Goal: Contribute content: Contribute content

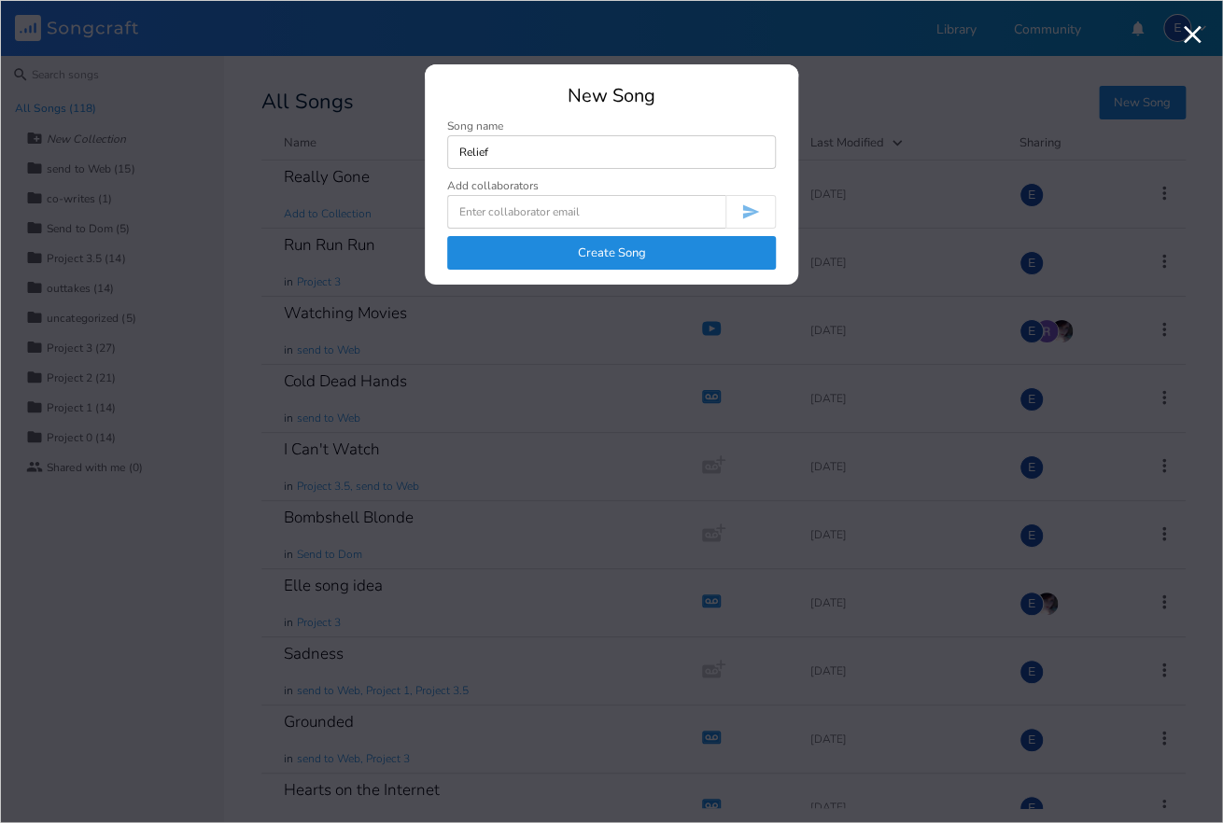
type input "Relief"
click at [604, 256] on button "Create Song" at bounding box center [611, 253] width 329 height 34
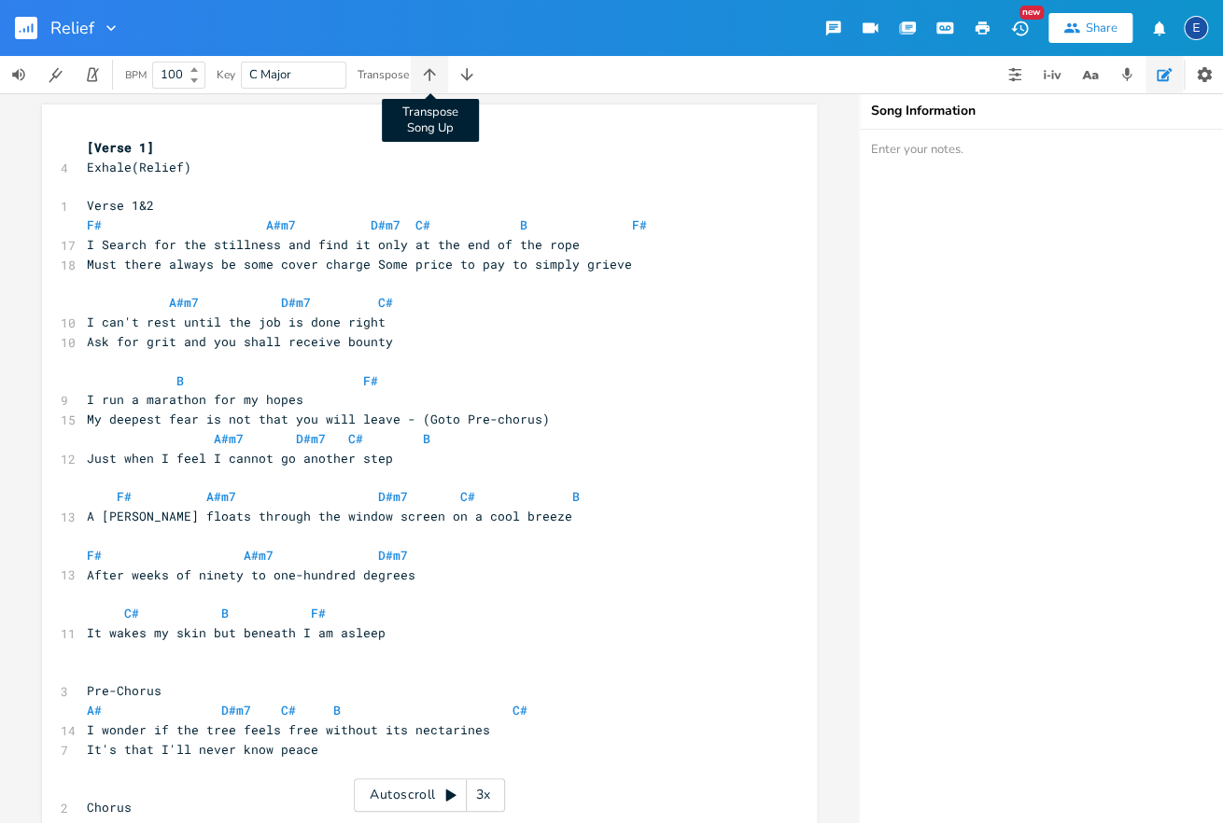
click at [434, 76] on icon "button" at bounding box center [429, 74] width 19 height 19
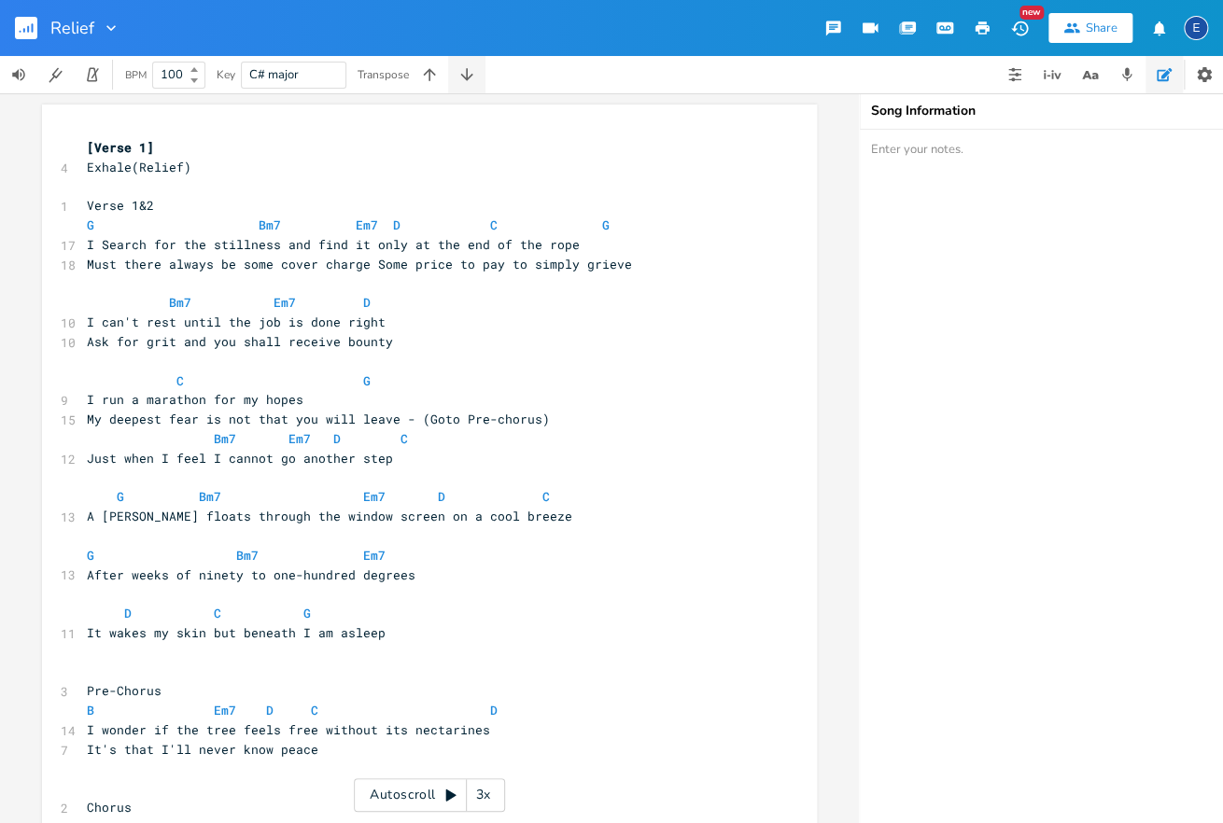
click at [468, 72] on icon "button" at bounding box center [466, 74] width 12 height 12
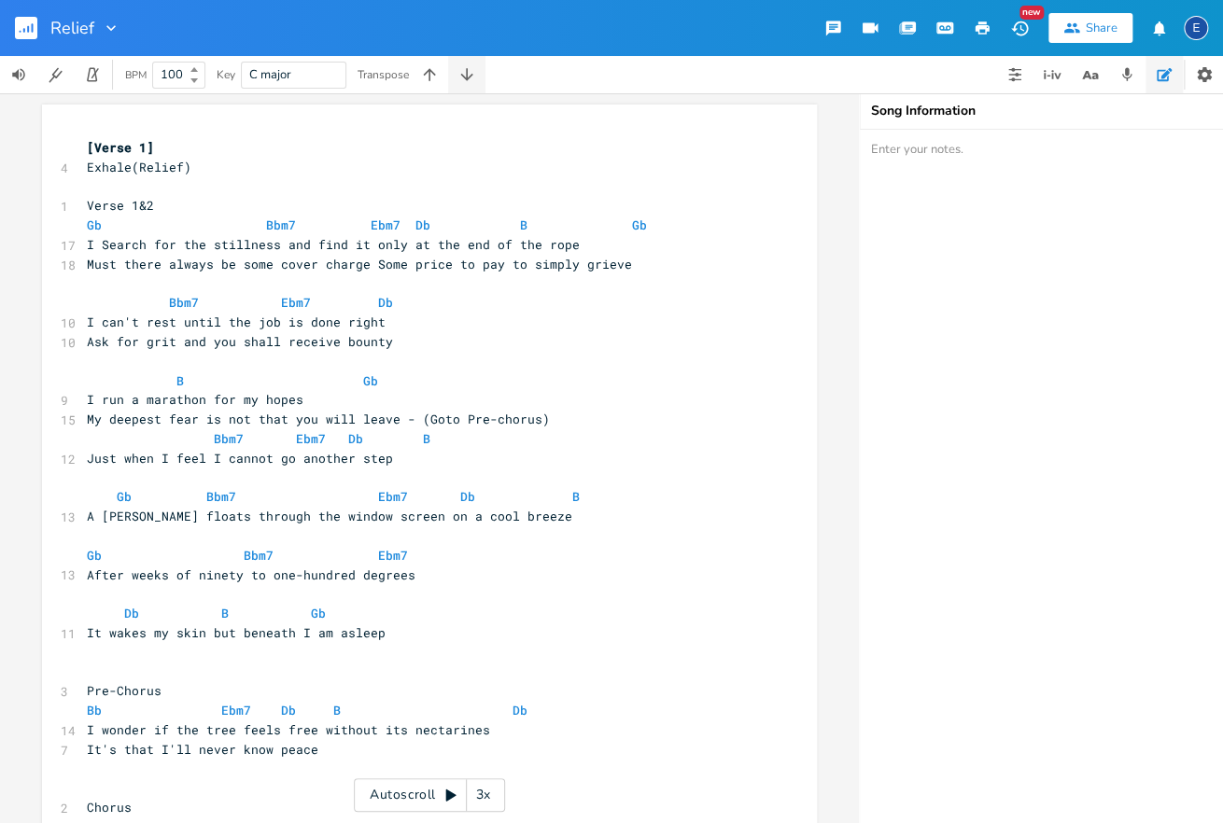
click at [468, 72] on icon "button" at bounding box center [466, 74] width 12 height 12
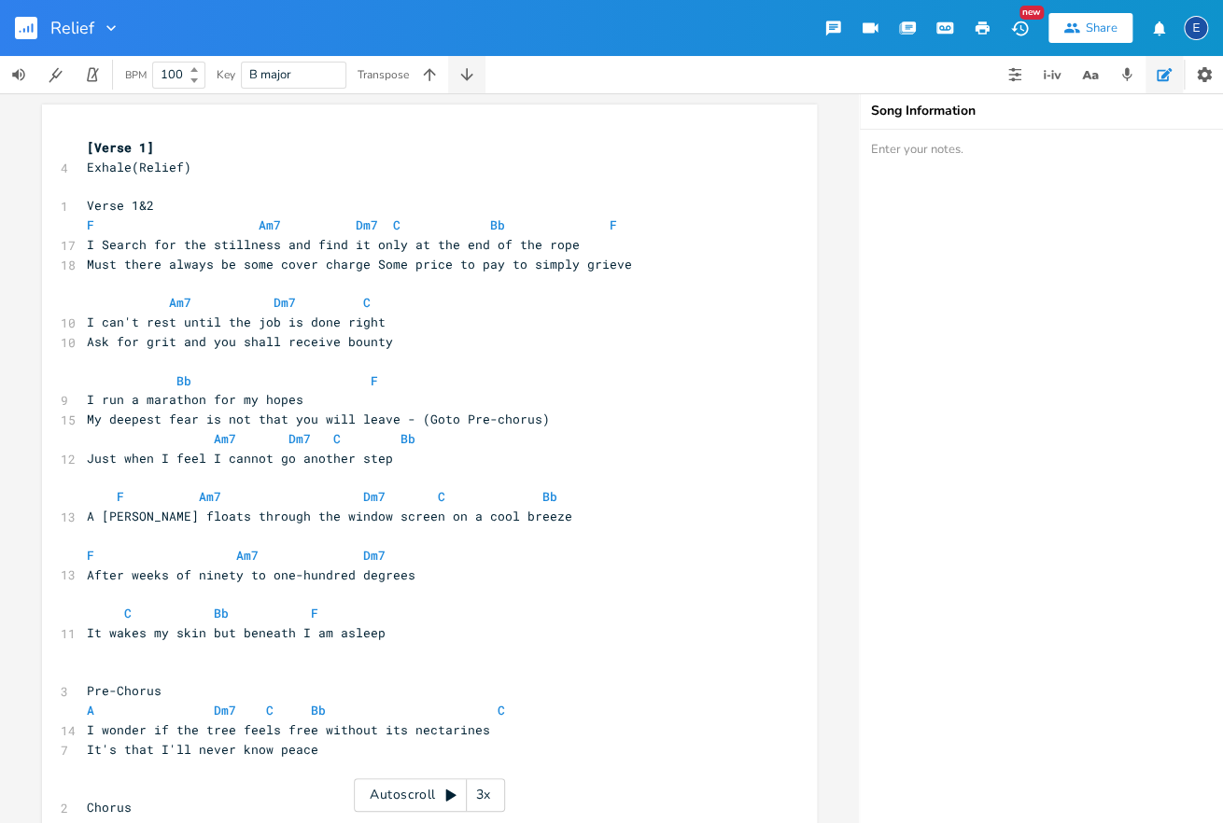
click at [470, 73] on icon "button" at bounding box center [466, 74] width 19 height 19
click at [471, 73] on icon "button" at bounding box center [466, 74] width 19 height 19
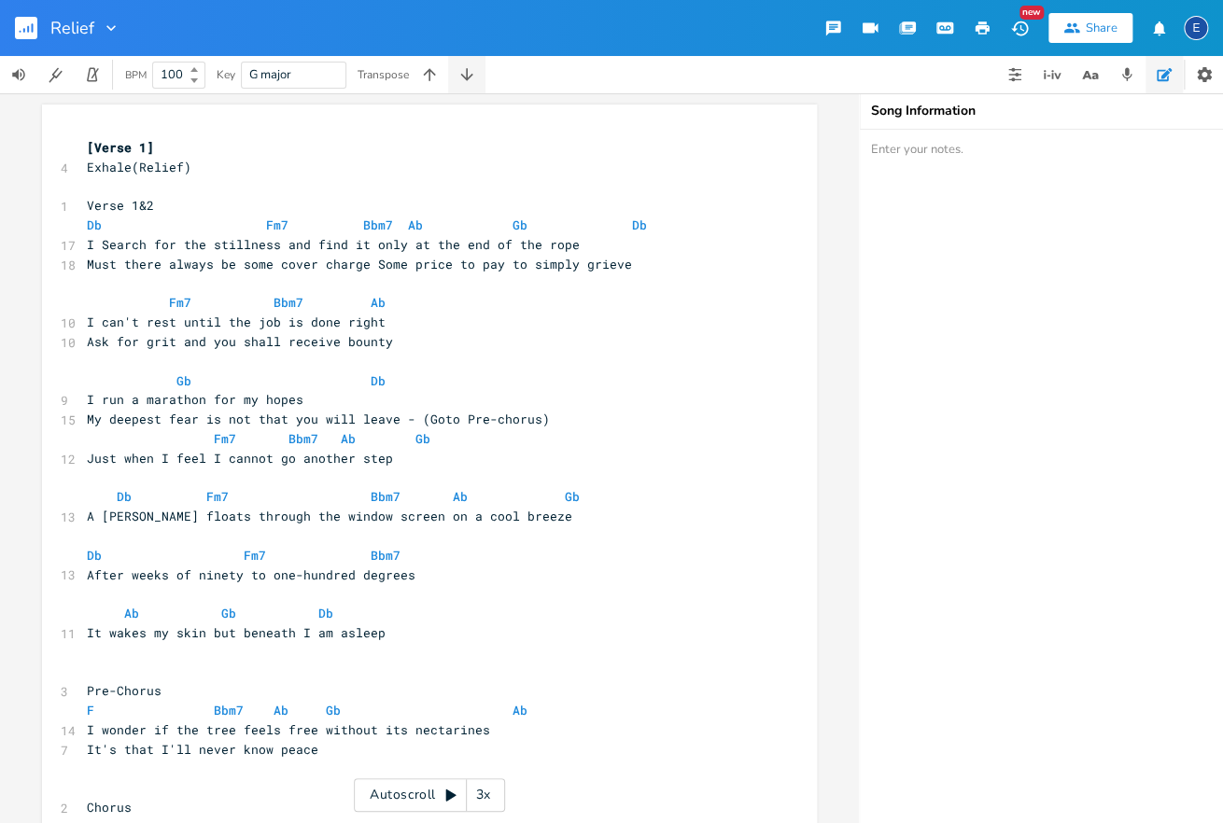
click at [471, 73] on icon "button" at bounding box center [466, 74] width 19 height 19
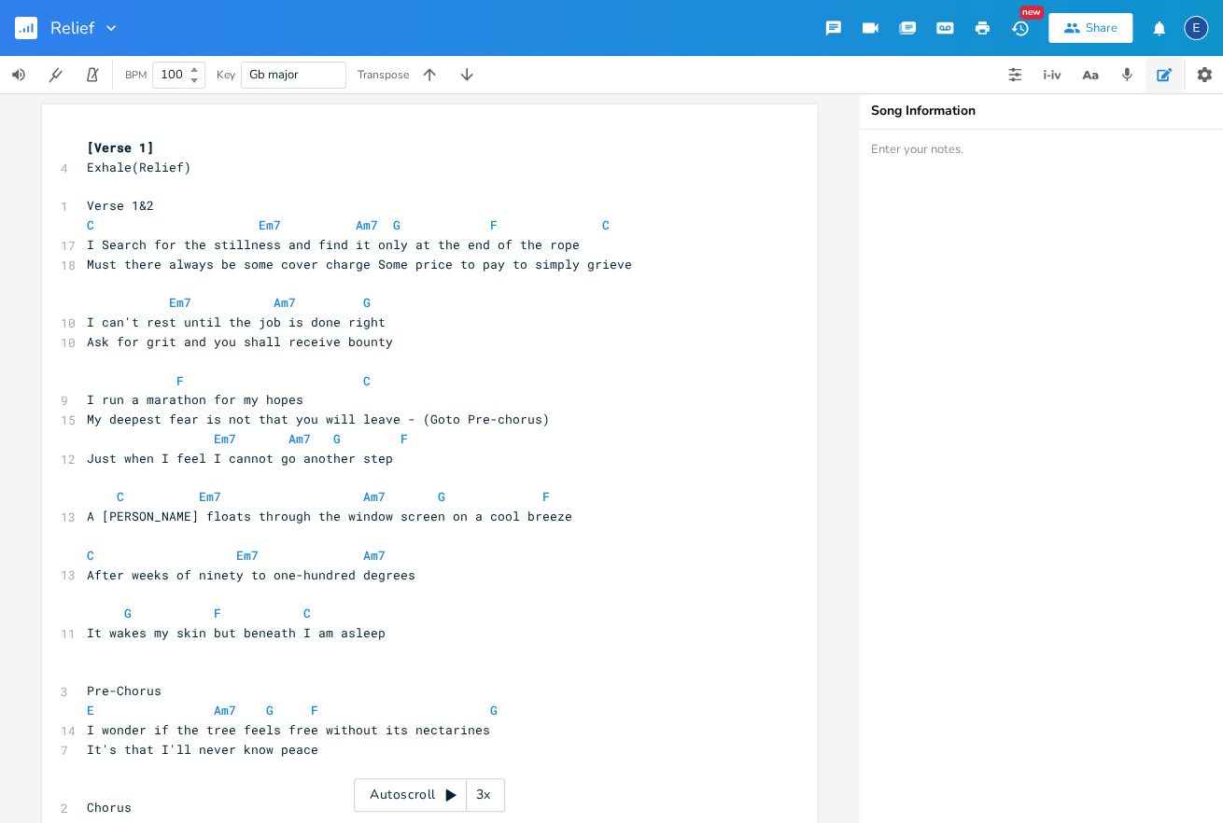
drag, startPoint x: 237, startPoint y: 703, endPoint x: 248, endPoint y: 708, distance: 12.1
click at [238, 703] on pre "E Am7 G F G" at bounding box center [420, 711] width 674 height 20
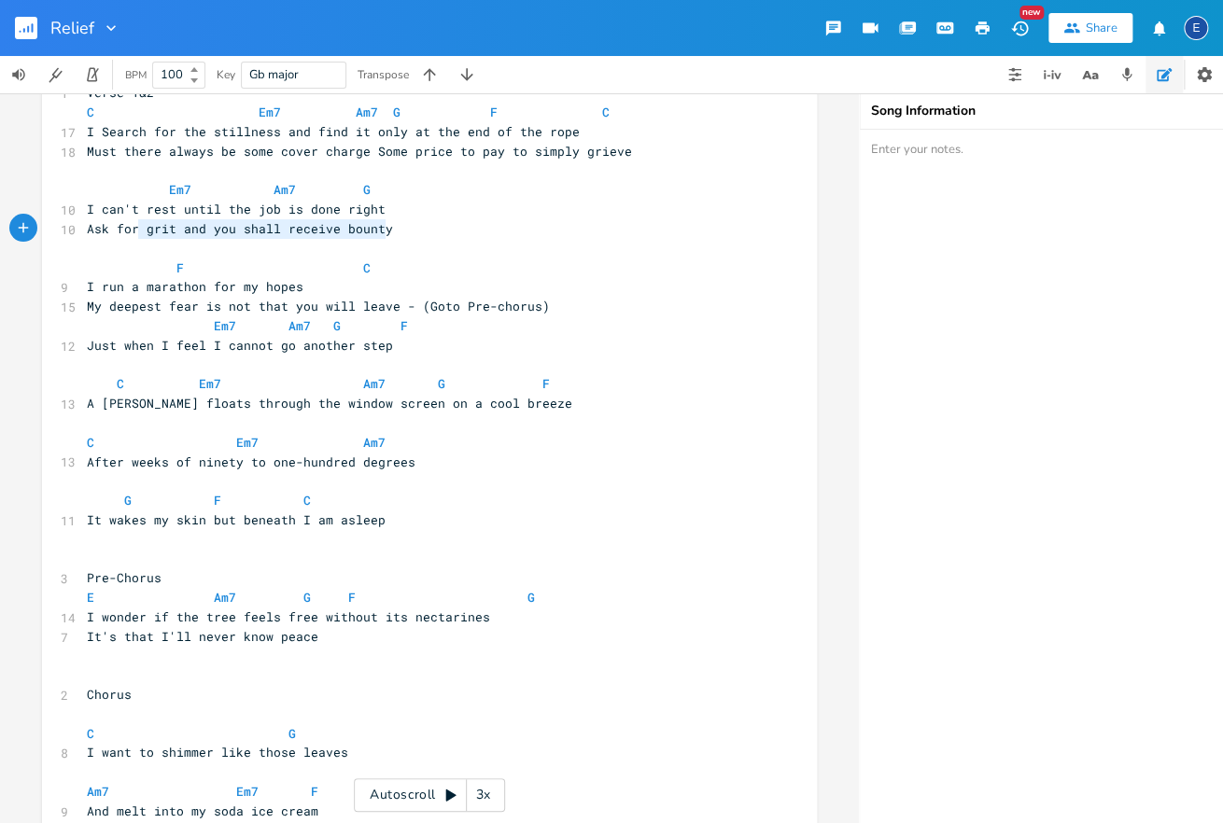
scroll to position [0, 268]
type textarea "Ask for grit and you shall receive bounty"
drag, startPoint x: 393, startPoint y: 226, endPoint x: 84, endPoint y: 228, distance: 309.0
click at [84, 228] on pre "Ask for grit and you shall receive bounty" at bounding box center [420, 229] width 674 height 20
click at [363, 314] on span "My deepest fear is not that you will leave - (Goto Pre-chorus)" at bounding box center [318, 306] width 463 height 17
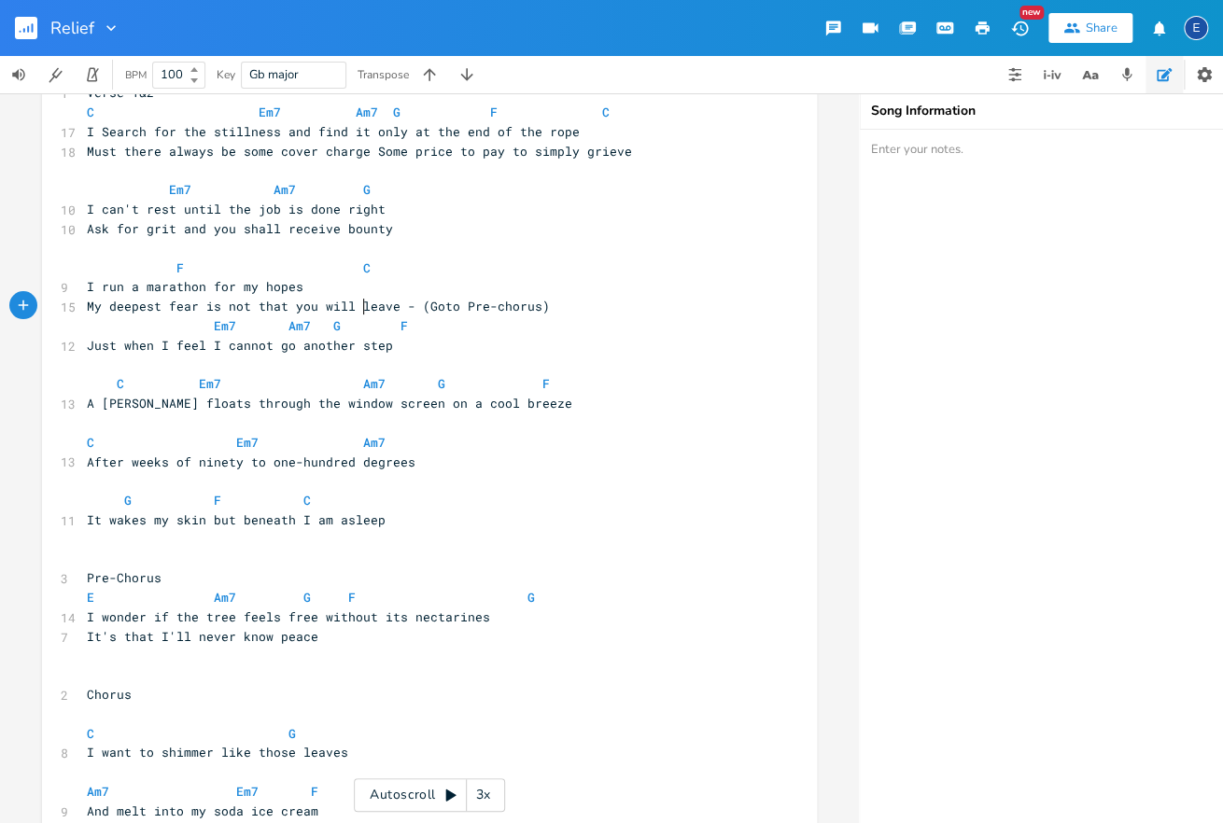
scroll to position [0, 0]
type textarea "My deepest fear is not that you will leave"
drag, startPoint x: 391, startPoint y: 305, endPoint x: 89, endPoint y: 304, distance: 302.5
click at [89, 304] on span "My deepest fear is not that you will leave - (Goto Pre-chorus)" at bounding box center [318, 306] width 463 height 17
